Goal: Task Accomplishment & Management: Use online tool/utility

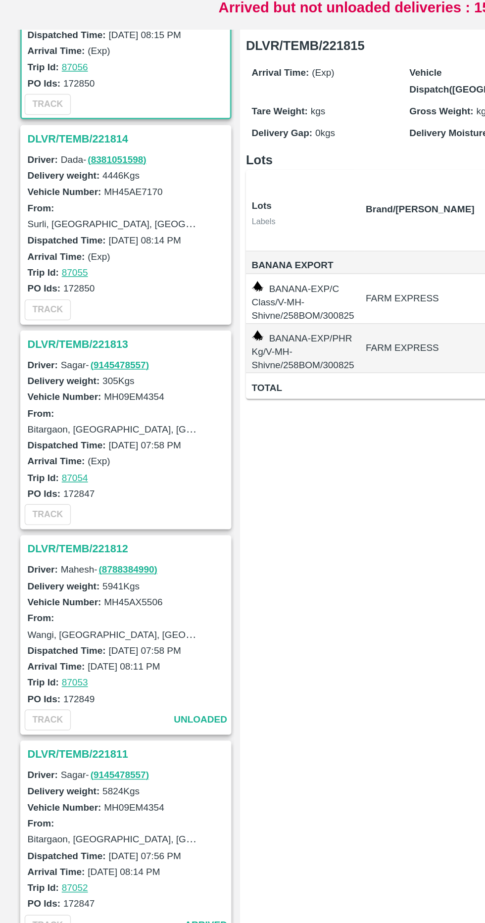
scroll to position [123, 0]
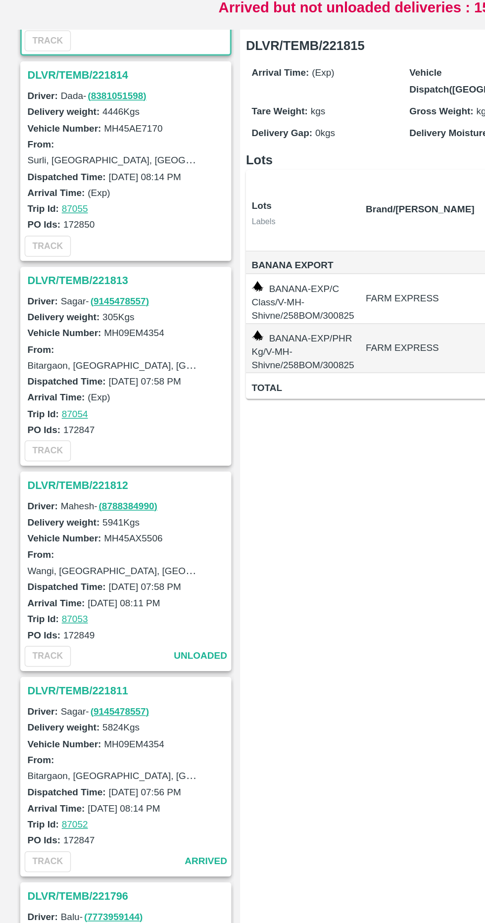
click at [73, 588] on h3 "DLVR/TEMB/221811" at bounding box center [88, 590] width 138 height 13
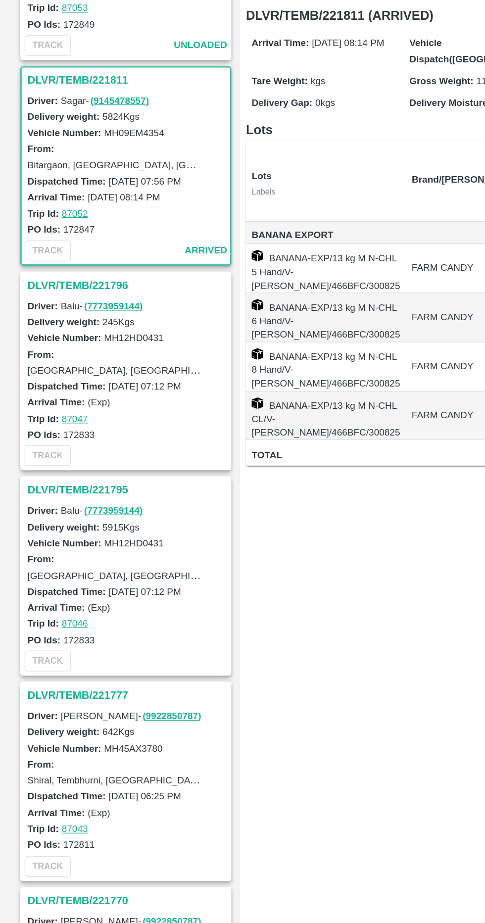
scroll to position [564, 0]
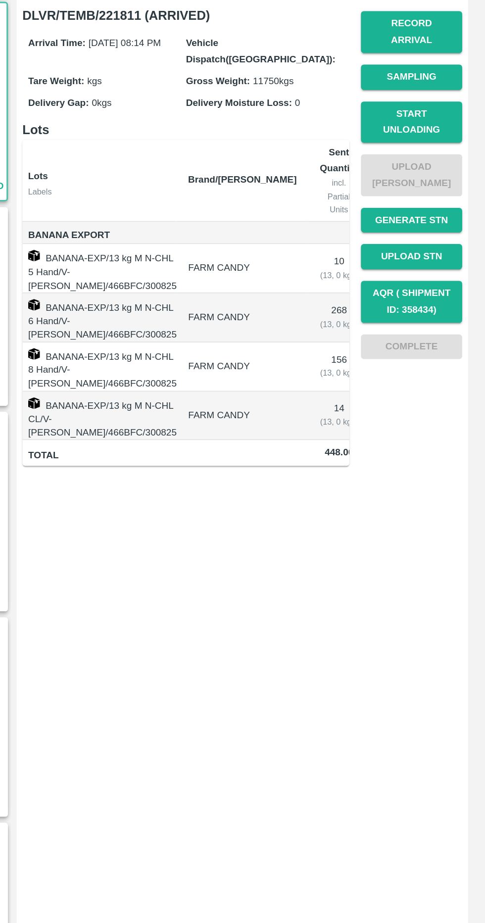
click at [321, 573] on div "DLVR/TEMB/221811 (ARRIVED) Arrival Time: [DATE] 08:14 PM Vehicle Dispatch([GEOG…" at bounding box center [318, 524] width 309 height 773
click at [457, 211] on button "Start Unloading" at bounding box center [434, 222] width 69 height 29
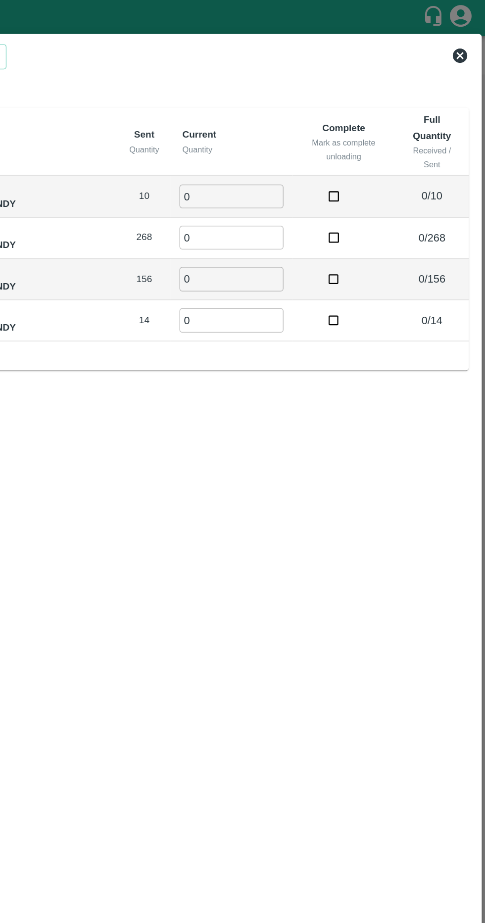
scroll to position [0, 0]
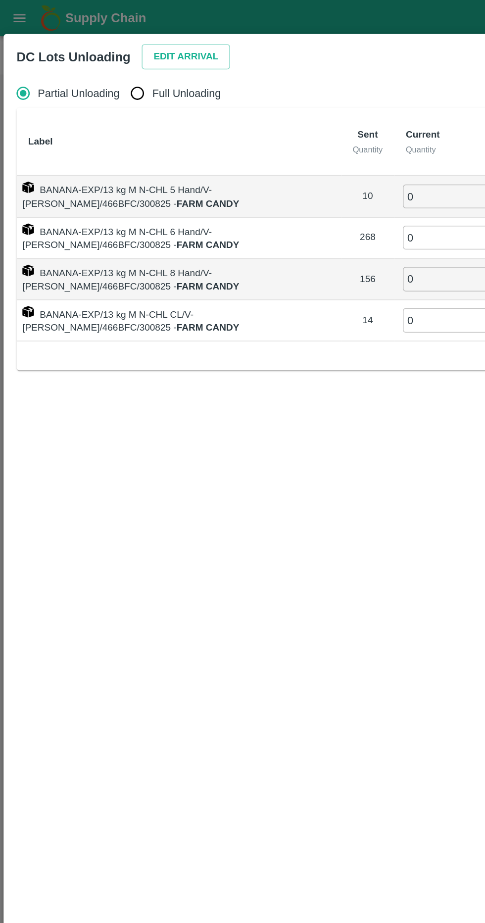
click at [136, 37] on button "Edit Arrival" at bounding box center [127, 38] width 60 height 17
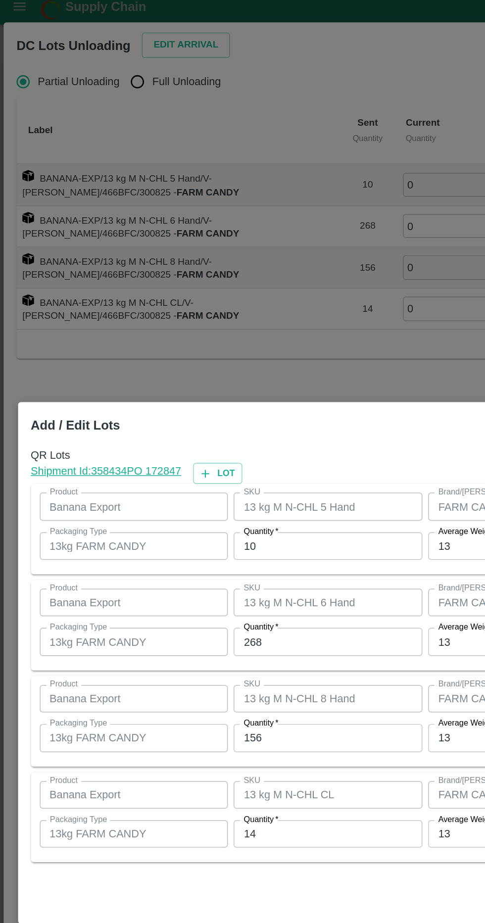
click at [220, 389] on input "10" at bounding box center [224, 381] width 129 height 19
click at [230, 450] on input "268" at bounding box center [224, 447] width 129 height 19
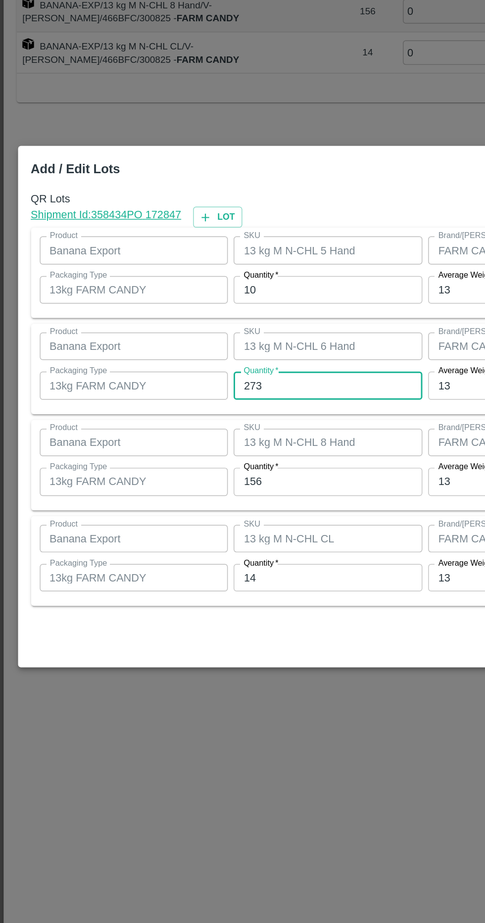
type input "273"
click at [238, 505] on input "156" at bounding box center [224, 512] width 129 height 19
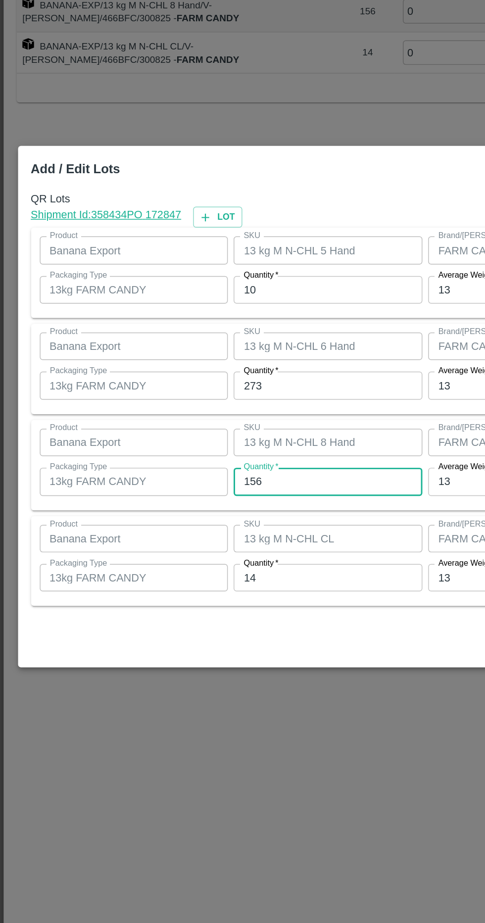
click at [230, 517] on input "156" at bounding box center [224, 512] width 129 height 19
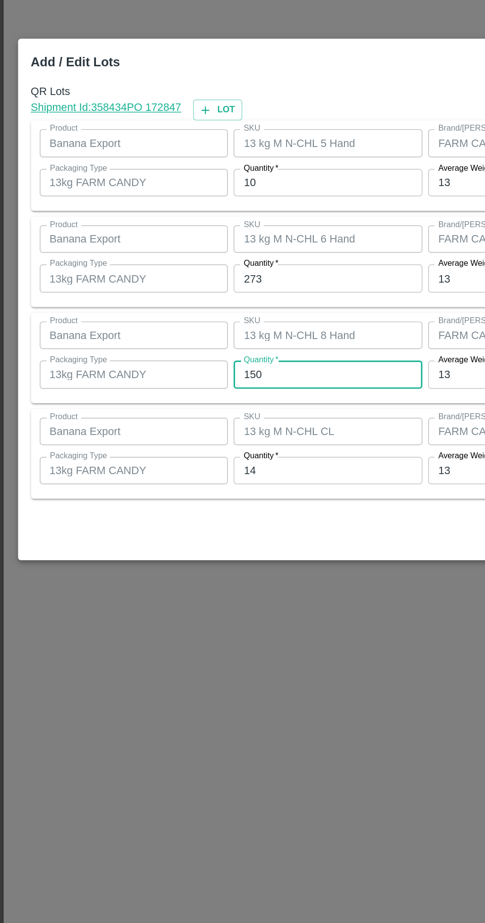
type input "150"
click at [237, 579] on input "14" at bounding box center [224, 578] width 129 height 19
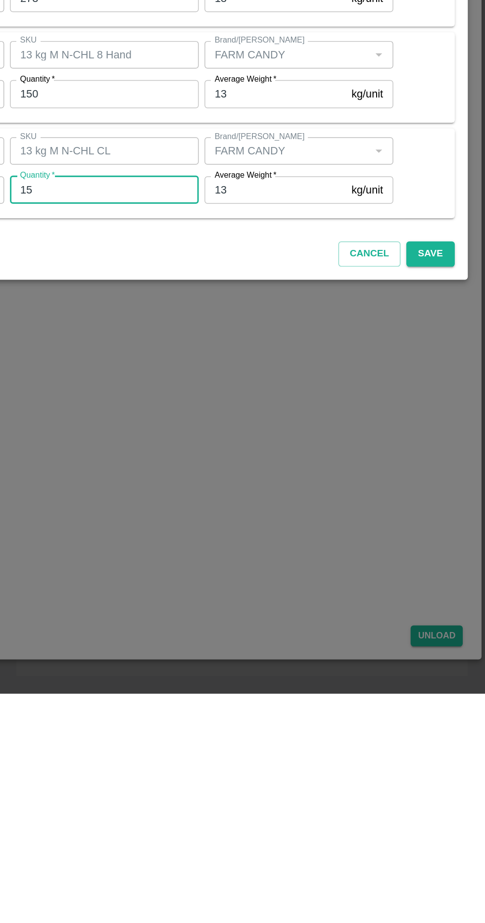
type input "15"
click at [461, 607] on div "Cancel Save" at bounding box center [242, 620] width 451 height 29
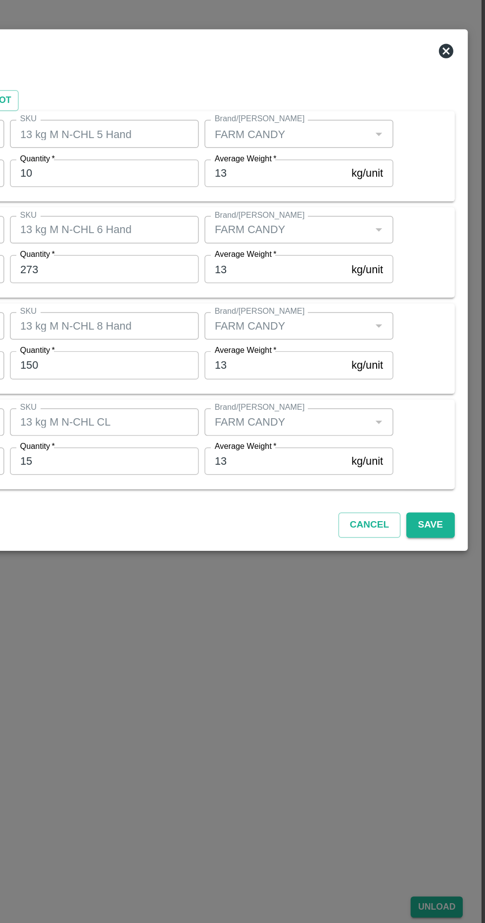
click at [453, 616] on button "Save" at bounding box center [447, 622] width 33 height 17
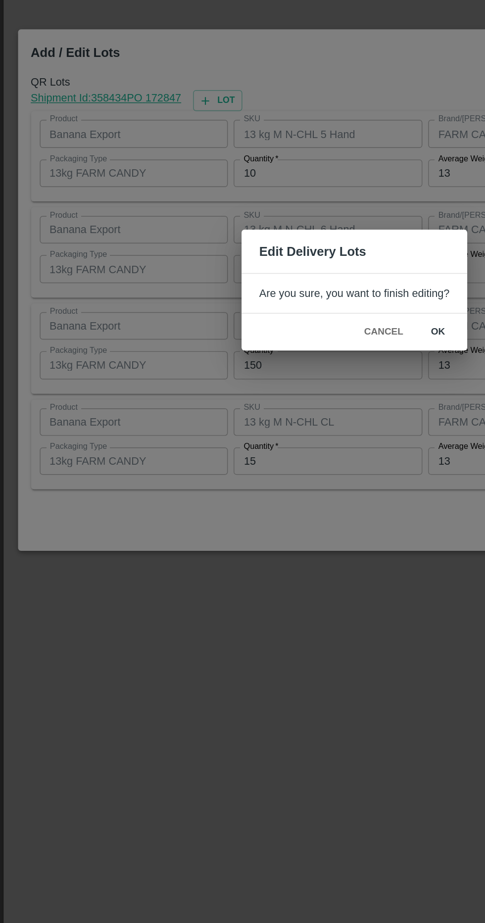
click at [306, 484] on button "ok" at bounding box center [300, 490] width 32 height 17
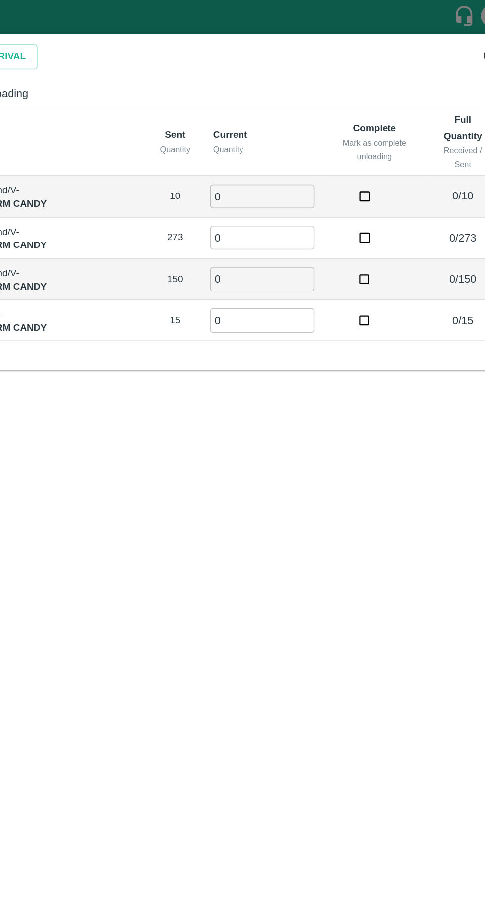
click at [311, 135] on input "0" at bounding box center [311, 134] width 71 height 16
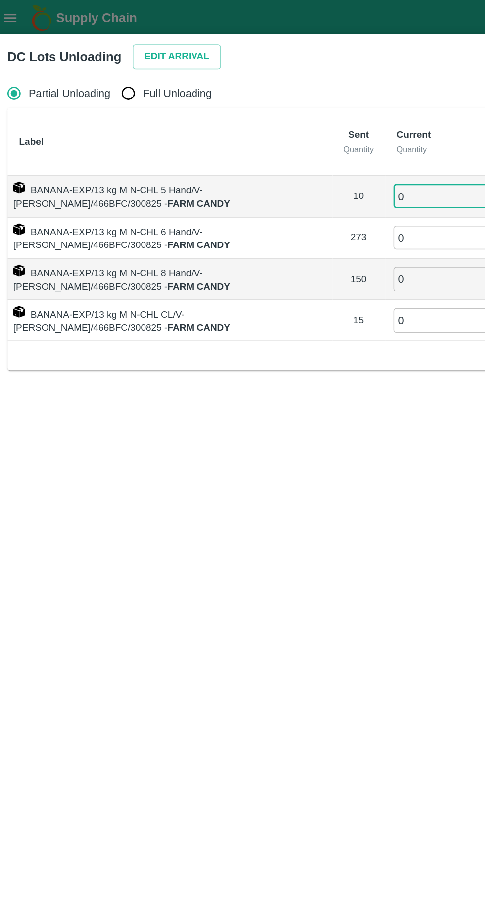
click at [116, 62] on span "Full Unloading" at bounding box center [127, 63] width 47 height 11
click at [104, 62] on input "Full Unloading" at bounding box center [94, 64] width 20 height 20
radio input "true"
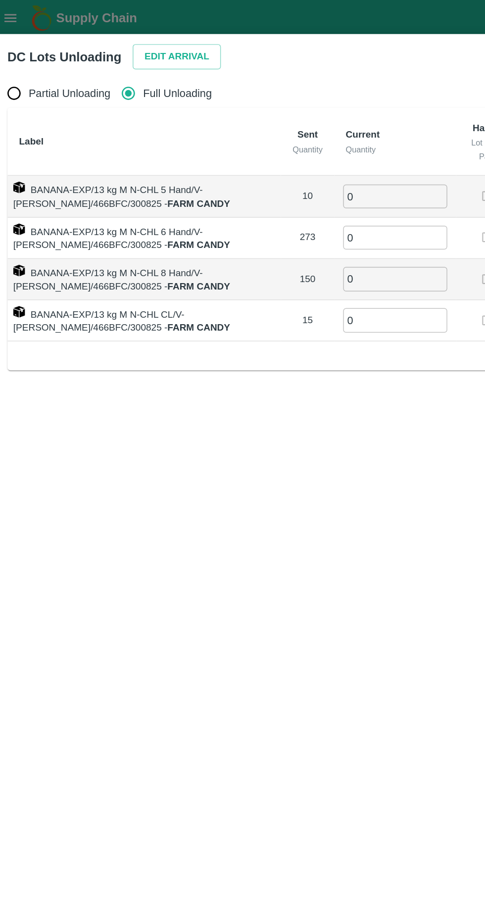
click at [259, 134] on input "0" at bounding box center [276, 134] width 71 height 16
type input "10"
type input "273"
type input "150"
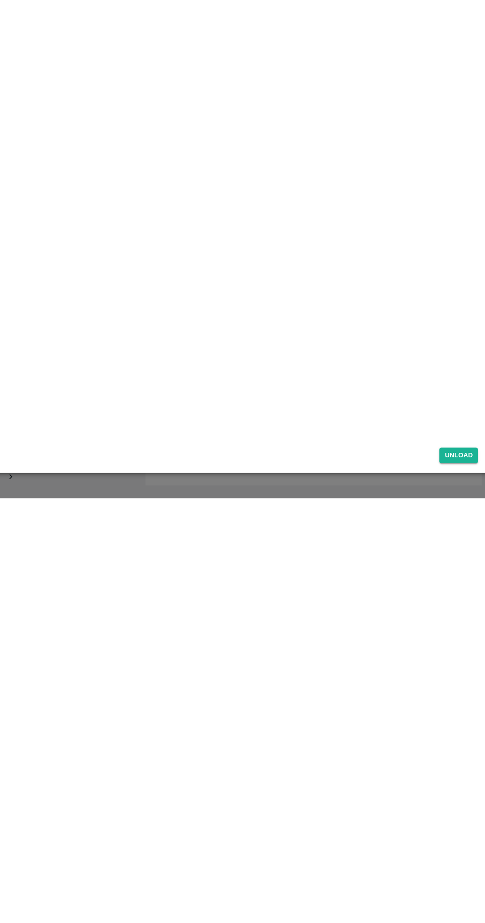
type input "15"
click at [454, 885] on button "Unload" at bounding box center [452, 884] width 36 height 14
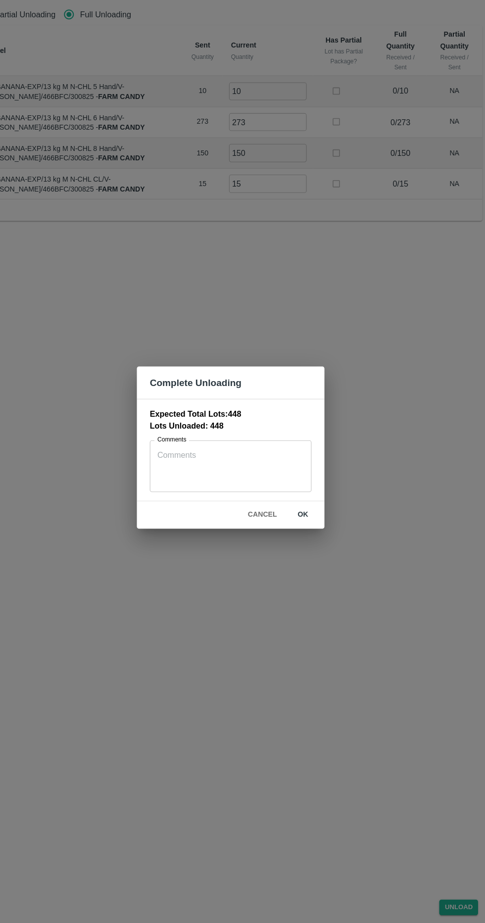
click at [317, 523] on button "ok" at bounding box center [309, 523] width 32 height 17
